Goal: Information Seeking & Learning: Learn about a topic

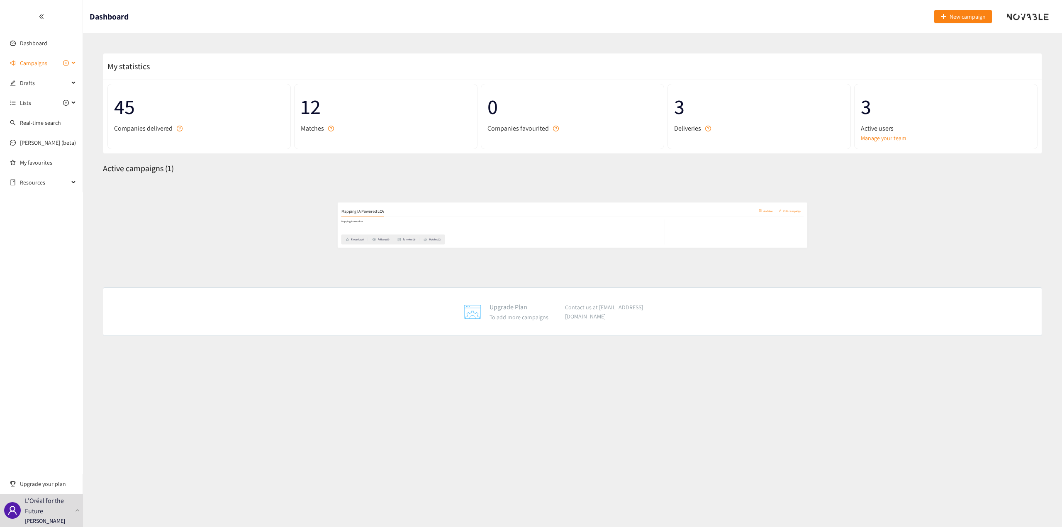
click at [39, 64] on span "Campaigns" at bounding box center [33, 63] width 27 height 17
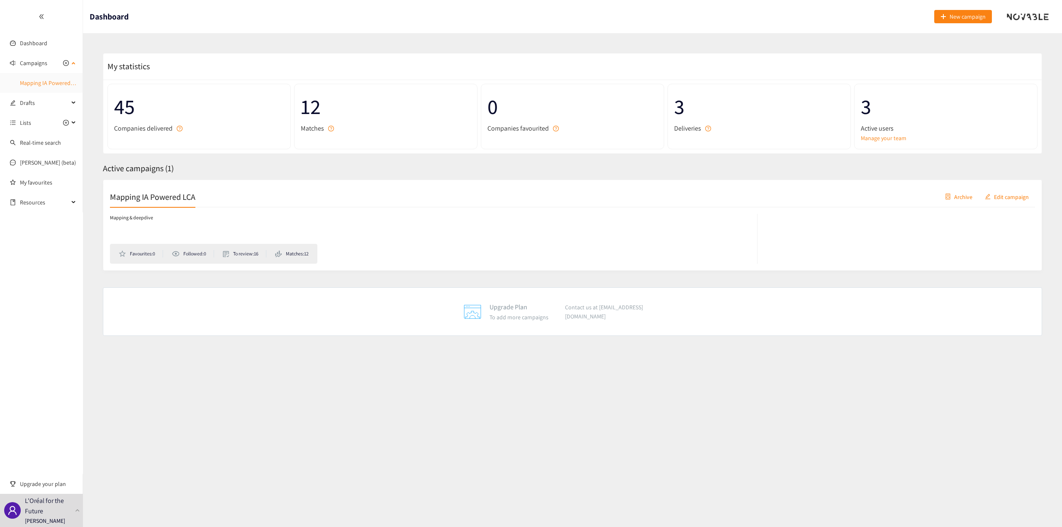
click at [34, 80] on link "Mapping IA Powered LCA" at bounding box center [50, 82] width 61 height 7
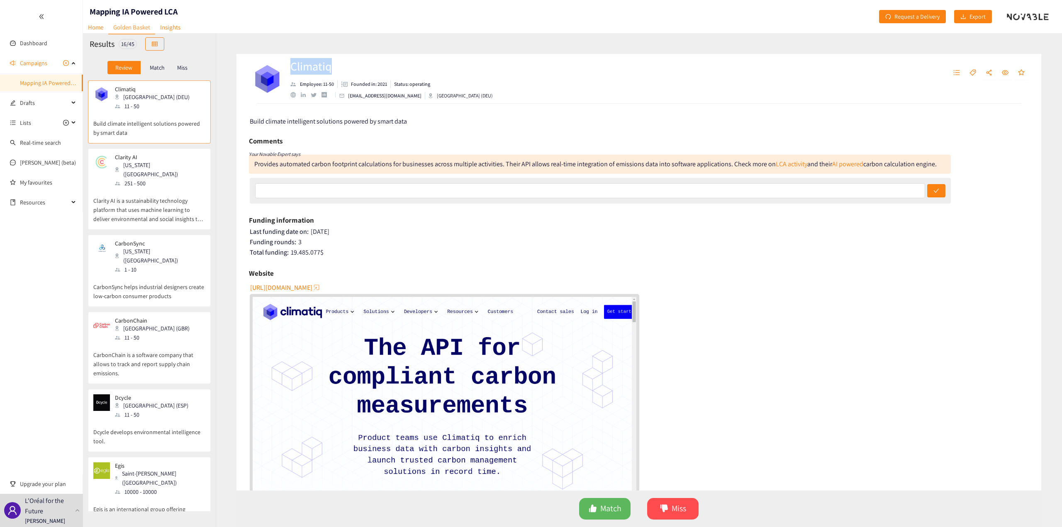
drag, startPoint x: 331, startPoint y: 71, endPoint x: 287, endPoint y: 70, distance: 44.0
click at [287, 70] on div "Climatiq Employee: 11-50 Founded in: 2021 Status: operating hello@climatiq.io B…" at bounding box center [483, 78] width 468 height 25
copy h2 "Climatiq"
click at [786, 164] on link "LCA activity" at bounding box center [791, 164] width 32 height 9
click at [843, 161] on link "AI powered" at bounding box center [847, 164] width 31 height 9
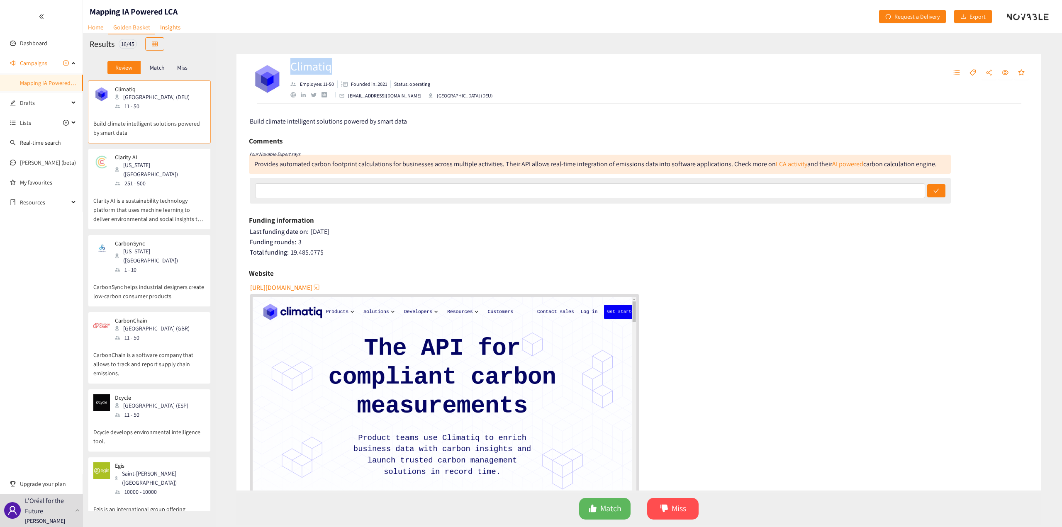
drag, startPoint x: 935, startPoint y: 165, endPoint x: 770, endPoint y: 170, distance: 165.5
click at [770, 170] on div "Provides automated carbon footprint calculations for businesses across multiple…" at bounding box center [600, 164] width 702 height 19
click at [863, 227] on div "Funding information Last funding date on: 25/06/2025 Funding rounds: 3 Total fu…" at bounding box center [639, 236] width 780 height 45
drag, startPoint x: 933, startPoint y: 165, endPoint x: 771, endPoint y: 166, distance: 162.1
click at [771, 166] on div "Provides automated carbon footprint calculations for businesses across multiple…" at bounding box center [595, 164] width 682 height 9
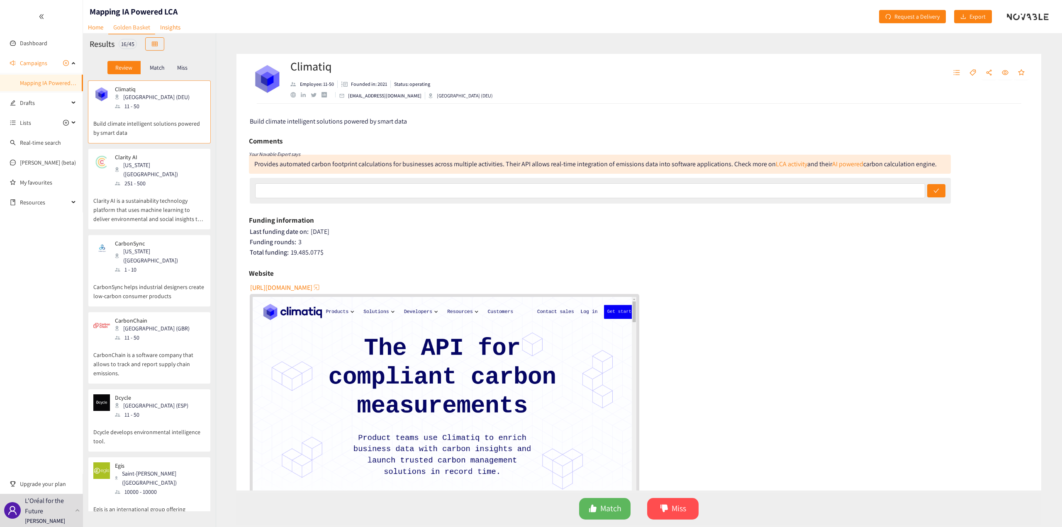
click at [770, 172] on div "Provides automated carbon footprint calculations for businesses across multiple…" at bounding box center [600, 164] width 702 height 19
click at [190, 188] on p "Clarity AI is a sustainability technology platform that uses machine learning t…" at bounding box center [149, 206] width 112 height 36
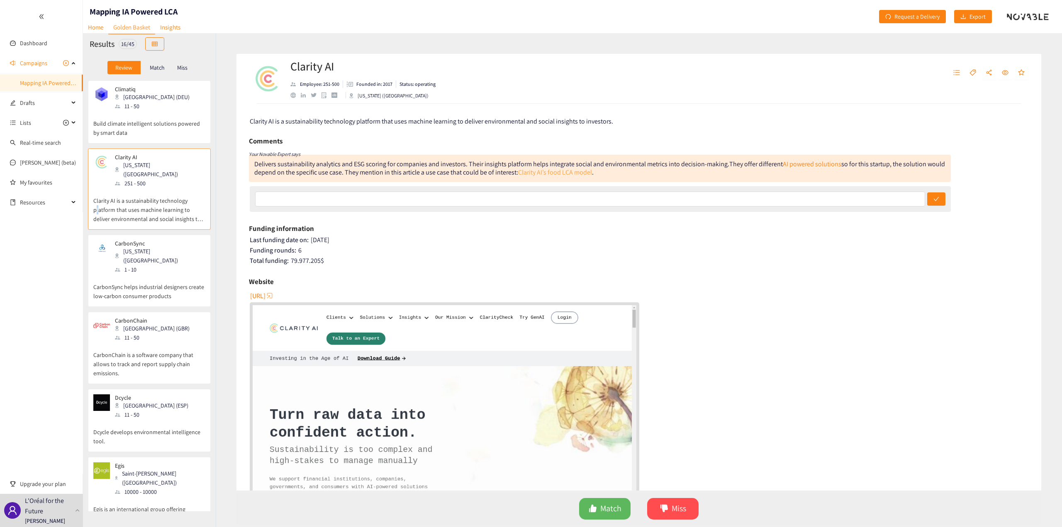
click at [569, 172] on link "Clarity AI’s food LCA model" at bounding box center [555, 172] width 74 height 9
click at [792, 165] on link "AI powered solutions" at bounding box center [811, 164] width 58 height 9
click at [811, 163] on link "AI powered solutions" at bounding box center [811, 164] width 58 height 9
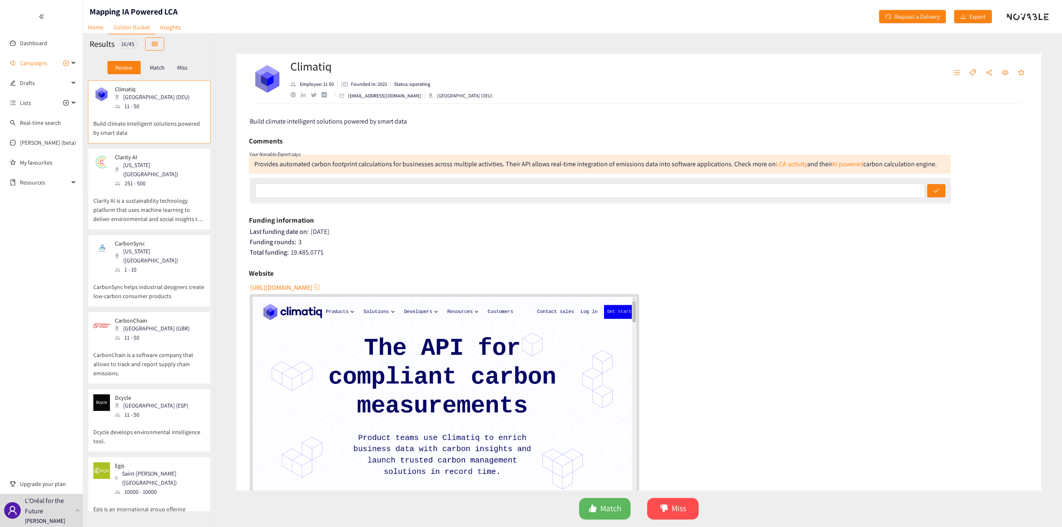
click at [182, 165] on div "Clarity AI [US_STATE] ([GEOGRAPHIC_DATA]) 251 - 500" at bounding box center [149, 171] width 112 height 34
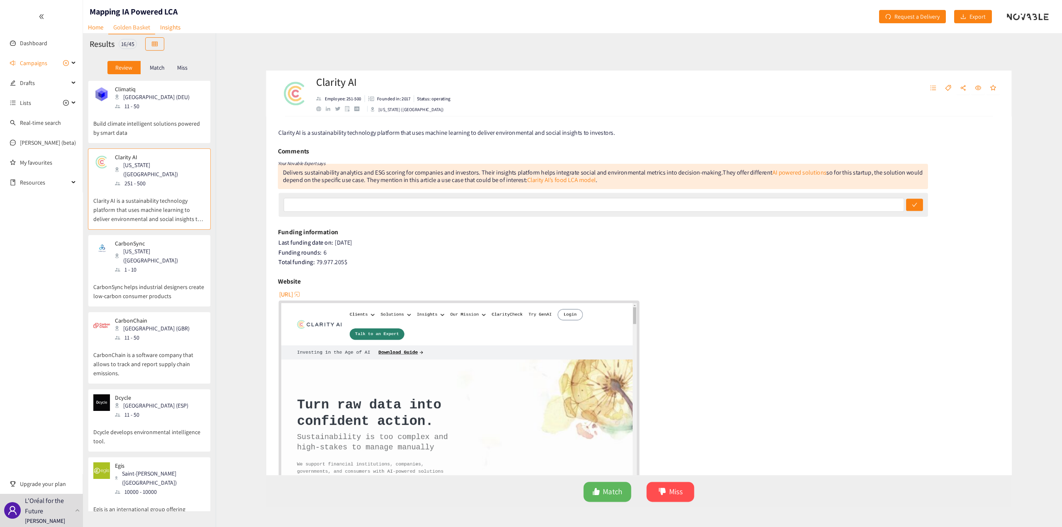
click at [166, 274] on p "CarbonSync helps industrial designers create low-carbon consumer products" at bounding box center [149, 287] width 112 height 27
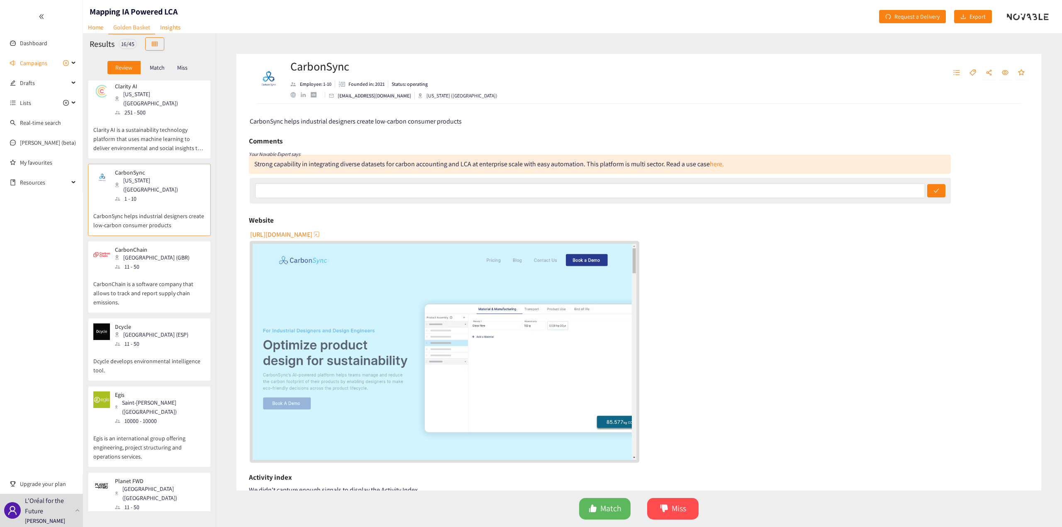
scroll to position [83, 0]
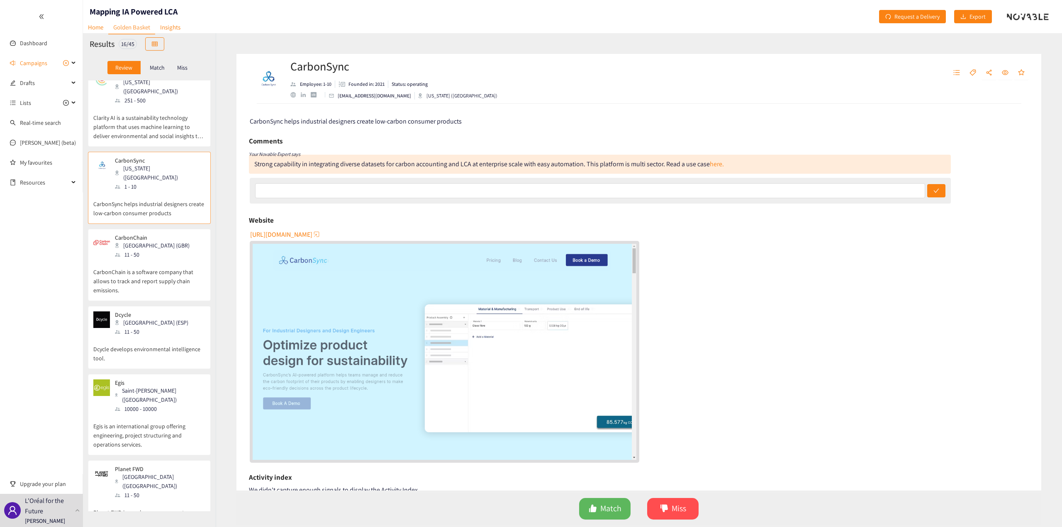
click at [157, 259] on p "CarbonChain is a software company that allows to track and report supply chain …" at bounding box center [149, 277] width 112 height 36
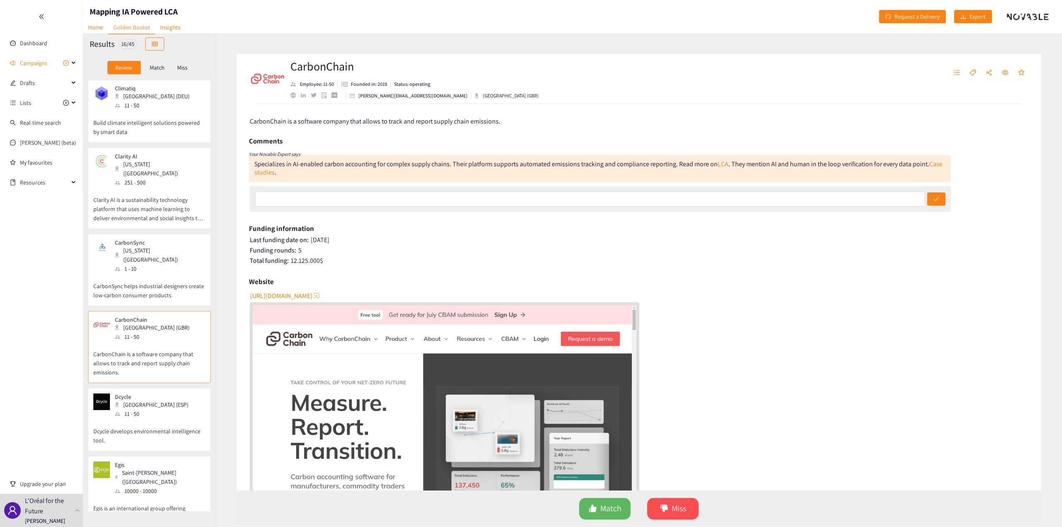
scroll to position [0, 0]
click at [162, 189] on p "Clarity AI is a sustainability technology platform that uses machine learning t…" at bounding box center [149, 206] width 112 height 36
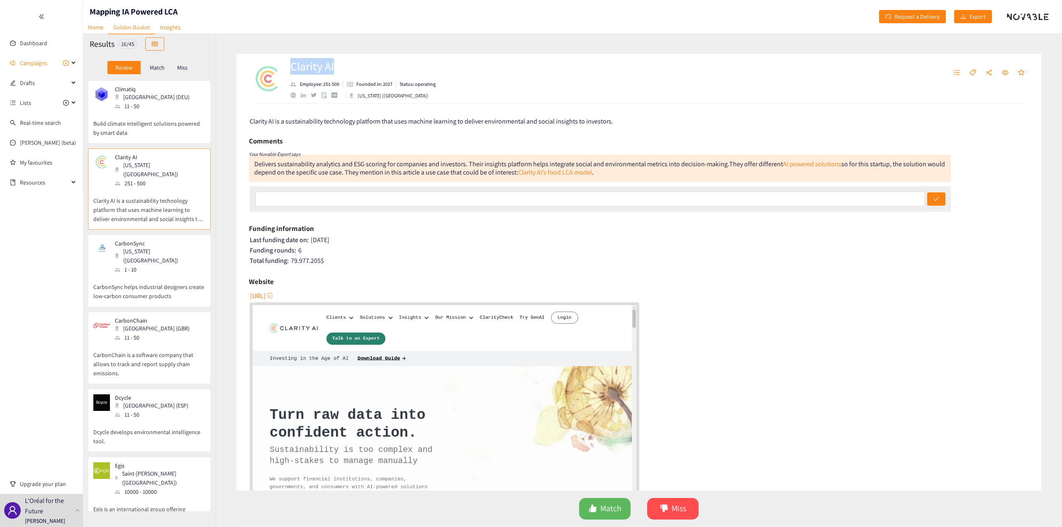
drag, startPoint x: 337, startPoint y: 66, endPoint x: 292, endPoint y: 67, distance: 44.8
click at [292, 67] on h2 "Clarity AI" at bounding box center [362, 66] width 145 height 17
copy h2 "Clarity AI"
drag, startPoint x: 144, startPoint y: 260, endPoint x: 146, endPoint y: 270, distance: 10.0
click at [144, 274] on p "CarbonSync helps industrial designers create low-carbon consumer products" at bounding box center [149, 287] width 112 height 27
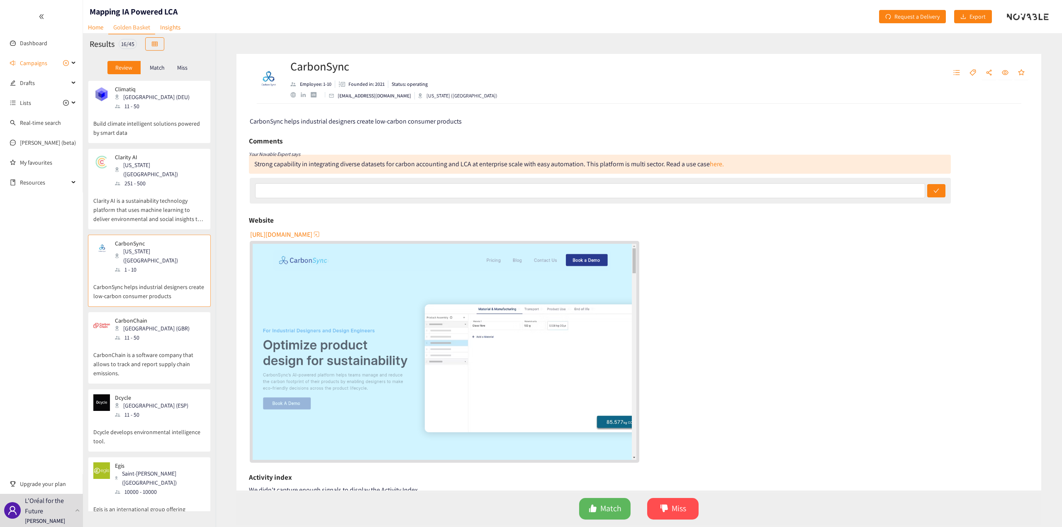
click at [153, 317] on p "CarbonChain" at bounding box center [152, 320] width 75 height 7
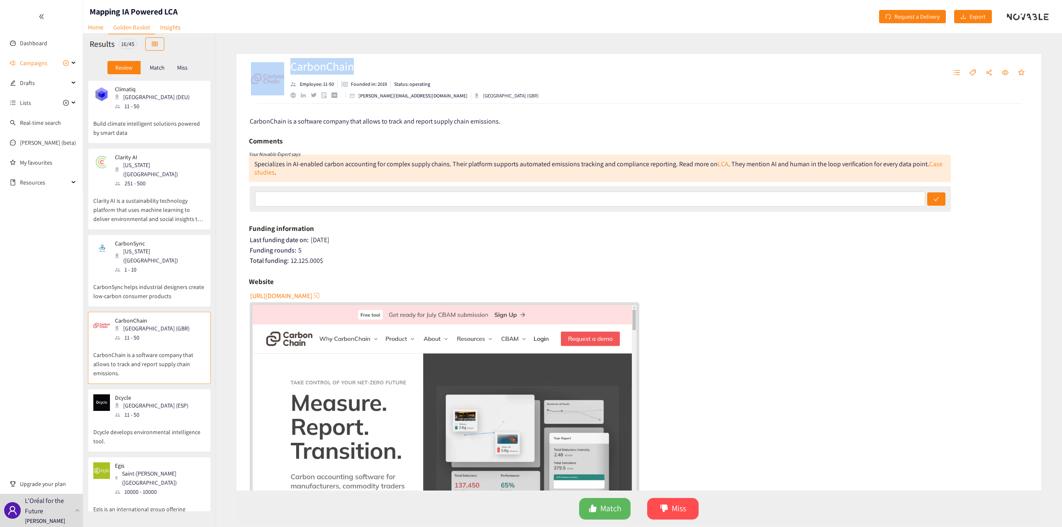
drag, startPoint x: 359, startPoint y: 68, endPoint x: 283, endPoint y: 67, distance: 75.5
click at [283, 67] on div "CarbonChain Employee: 11-50 Founded in: 2019 Status: operating [PERSON_NAME][EM…" at bounding box center [483, 78] width 468 height 25
copy div "CarbonChain"
click at [721, 162] on link "LCA" at bounding box center [722, 164] width 11 height 9
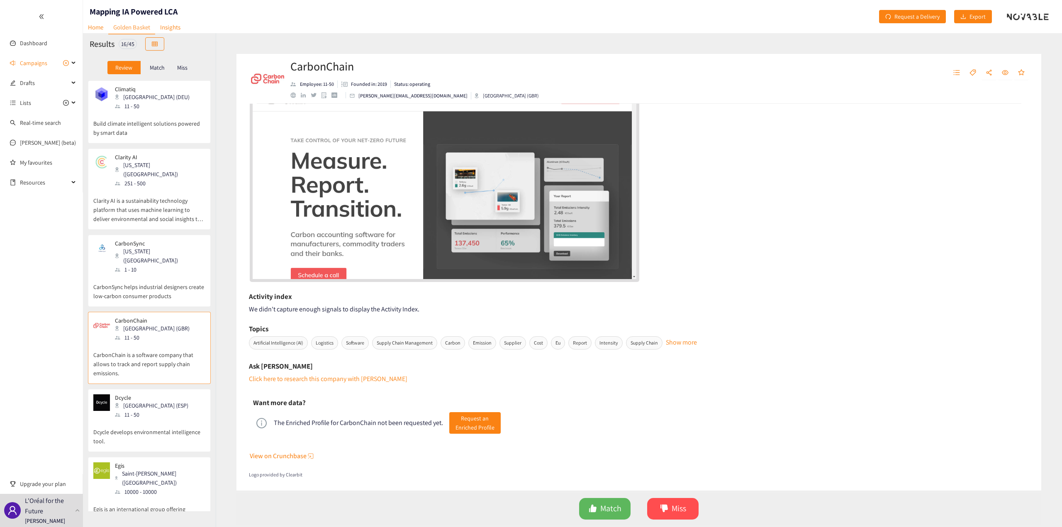
click at [831, 213] on div "[URL][DOMAIN_NAME]" at bounding box center [639, 164] width 779 height 235
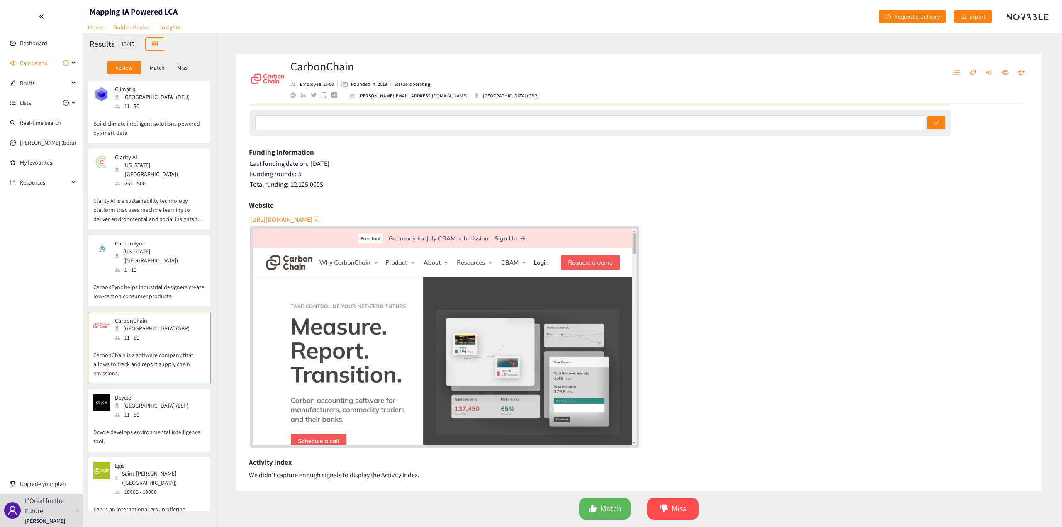
scroll to position [0, 0]
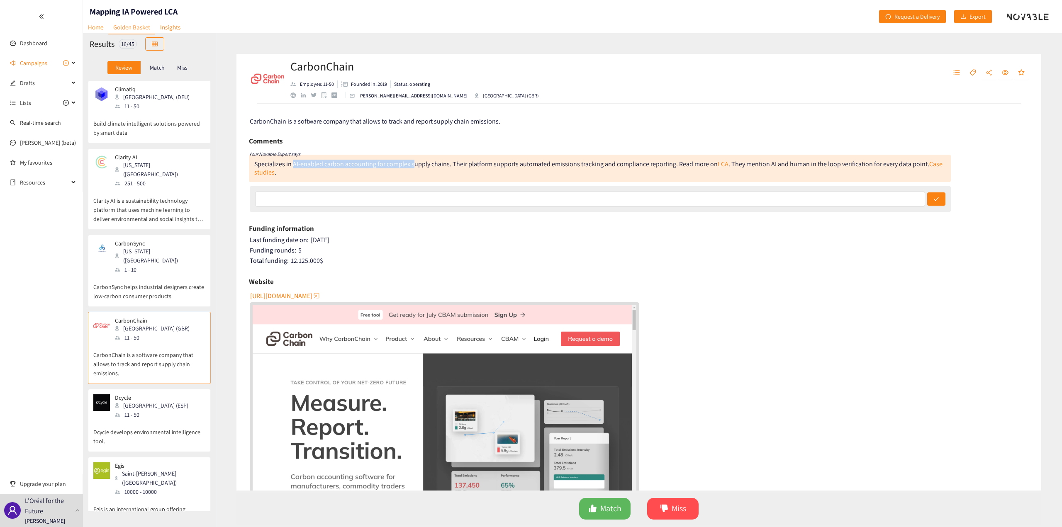
drag, startPoint x: 294, startPoint y: 163, endPoint x: 413, endPoint y: 165, distance: 119.0
click at [413, 165] on div "Specializes in AI-enabled carbon accounting for complex supply chains. Their pl…" at bounding box center [598, 168] width 688 height 17
